Goal: Task Accomplishment & Management: Complete application form

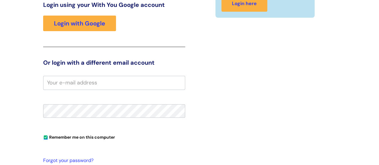
scroll to position [91, 0]
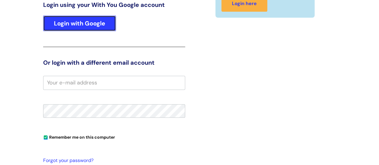
click at [105, 26] on link "Login with Google" at bounding box center [79, 24] width 73 height 16
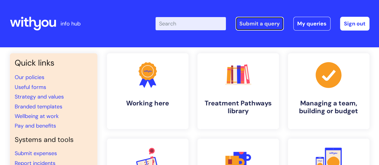
click at [271, 25] on link "Submit a query" at bounding box center [259, 24] width 48 height 14
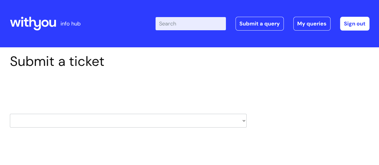
click at [116, 118] on select "HR / People IT and Support Clinical Drug Alerts Finance Accounts Data Support T…" at bounding box center [128, 121] width 236 height 14
select select "it_and_support"
click at [10, 114] on select "HR / People IT and Support Clinical Drug Alerts Finance Accounts Data Support T…" at bounding box center [128, 121] width 236 height 14
select select "80004157202"
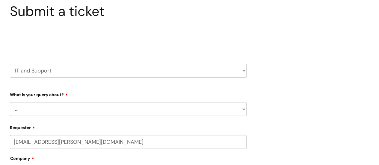
scroll to position [60, 0]
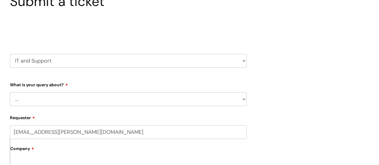
click at [92, 100] on select "... Mobile Phone Reset & MFA Accounts, Starters and Leavers IT Hardware issue I…" at bounding box center [128, 99] width 236 height 14
select select "Something Else"
click at [10, 92] on select "... Mobile Phone Reset & MFA Accounts, Starters and Leavers IT Hardware issue I…" at bounding box center [128, 99] width 236 height 14
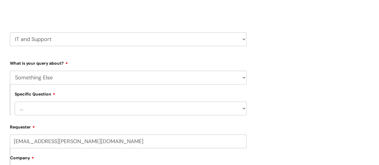
scroll to position [90, 0]
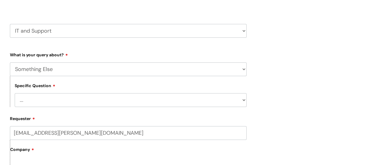
click at [80, 101] on select "... My problem is not listed" at bounding box center [131, 100] width 232 height 14
click at [245, 99] on select "... My problem is not listed" at bounding box center [131, 100] width 232 height 14
click at [145, 72] on select "... Mobile Phone Reset & MFA Accounts, Starters and Leavers IT Hardware issue I…" at bounding box center [128, 69] width 236 height 14
click at [232, 68] on select "... Mobile Phone Reset & MFA Accounts, Starters and Leavers IT Hardware issue I…" at bounding box center [128, 69] width 236 height 14
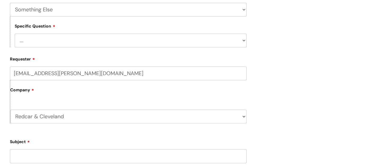
scroll to position [150, 0]
click at [245, 41] on select "... My problem is not listed" at bounding box center [131, 40] width 232 height 14
select select "My problem is not listed"
click at [15, 34] on select "... My problem is not listed" at bounding box center [131, 40] width 232 height 14
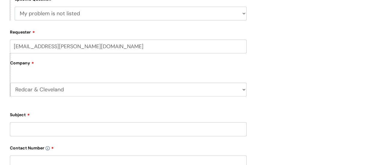
scroll to position [210, 0]
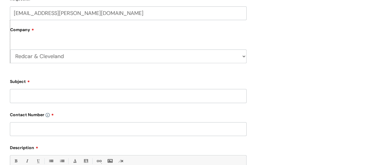
click at [84, 95] on input "Subject" at bounding box center [128, 96] width 236 height 14
type input "m"
type input "I am unable to hear any sound from others on Google meet"
click at [100, 128] on input "text" at bounding box center [128, 129] width 236 height 14
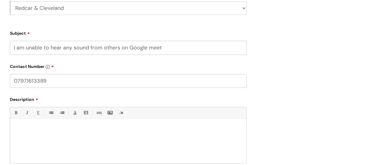
scroll to position [269, 0]
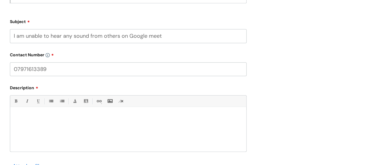
type input "07971613389"
click at [100, 128] on div at bounding box center [128, 130] width 236 height 41
drag, startPoint x: 160, startPoint y: 35, endPoint x: 14, endPoint y: 37, distance: 145.8
click at [26, 118] on p at bounding box center [128, 117] width 227 height 5
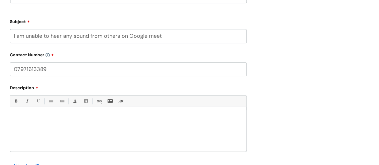
paste div
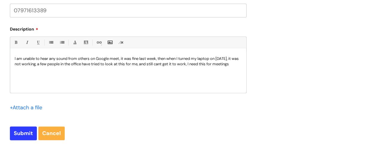
scroll to position [329, 0]
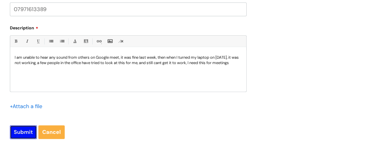
click at [24, 128] on input "Submit" at bounding box center [23, 132] width 27 height 14
type input "Please Wait..."
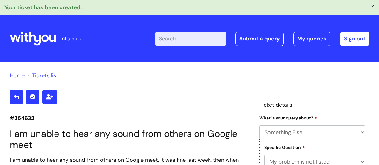
select select "Something Else"
select select "My problem is not listed"
